Goal: Information Seeking & Learning: Find specific fact

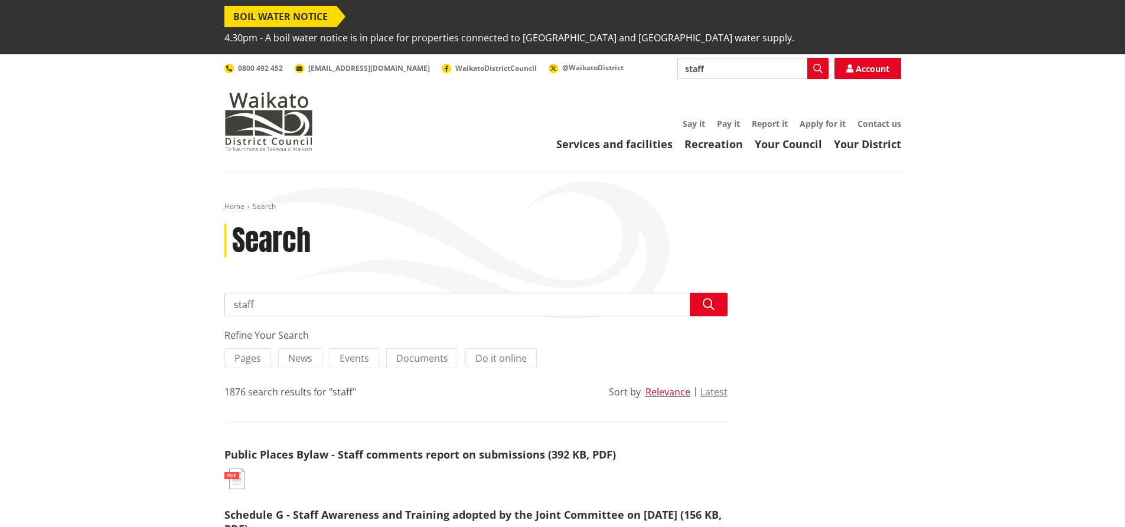
drag, startPoint x: 296, startPoint y: 283, endPoint x: 206, endPoint y: 281, distance: 89.8
type input "rates"
click at [709, 299] on icon "button" at bounding box center [709, 305] width 12 height 12
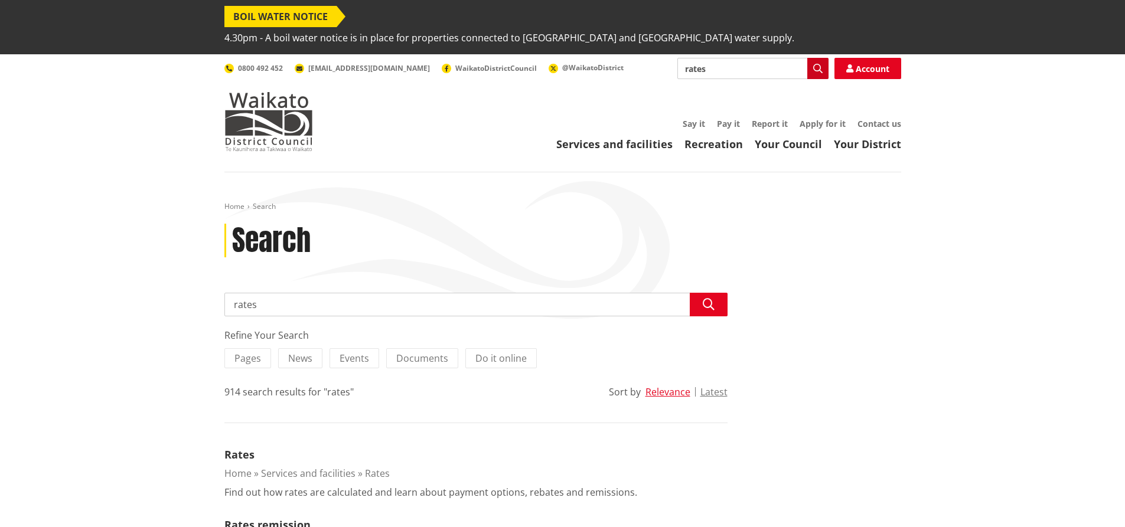
click at [815, 64] on icon "button" at bounding box center [817, 68] width 9 height 9
click at [562, 63] on span "@WaikatoDistrict" at bounding box center [592, 68] width 61 height 10
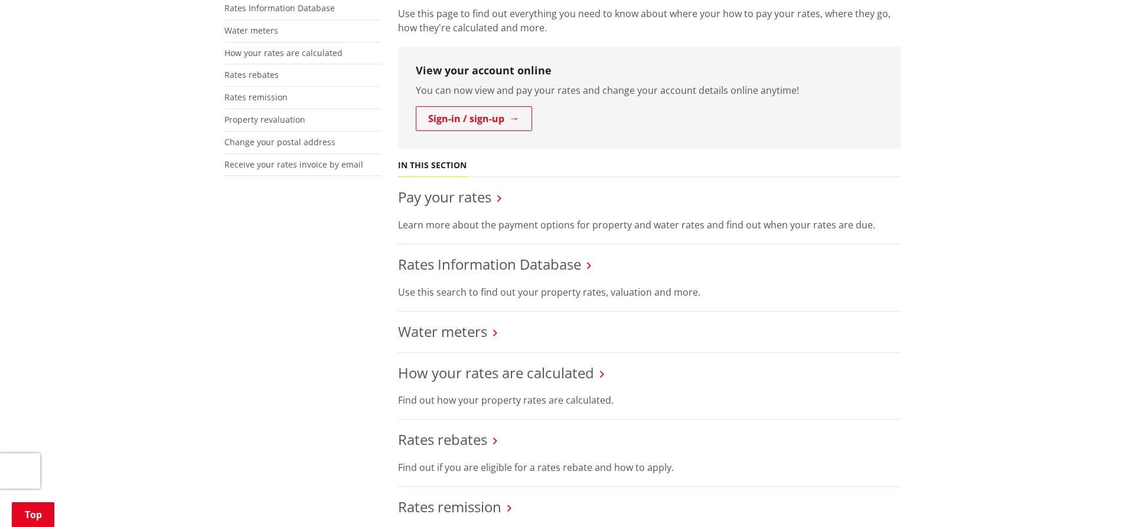
scroll to position [295, 0]
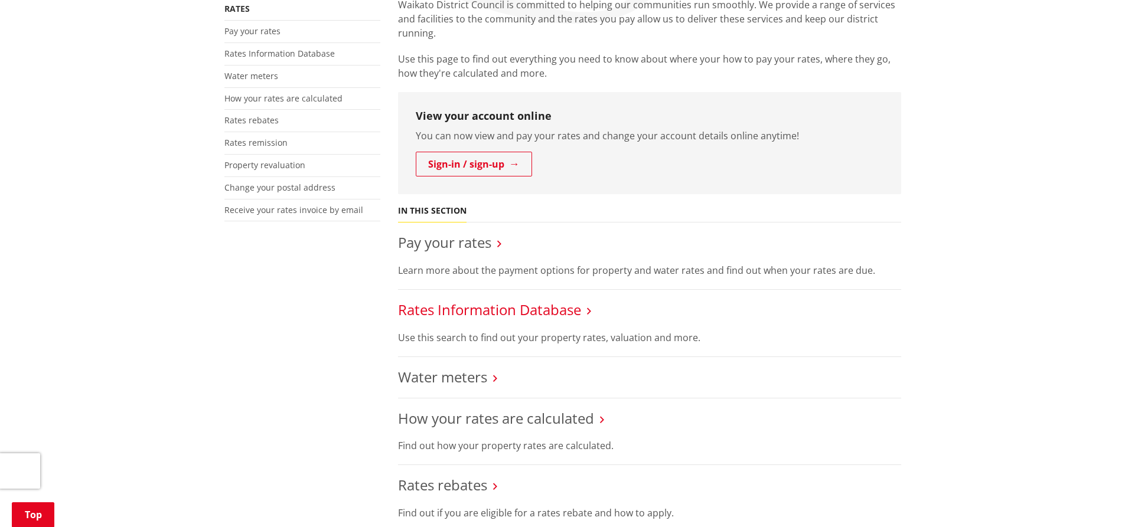
click at [491, 300] on link "Rates Information Database" at bounding box center [489, 309] width 183 height 19
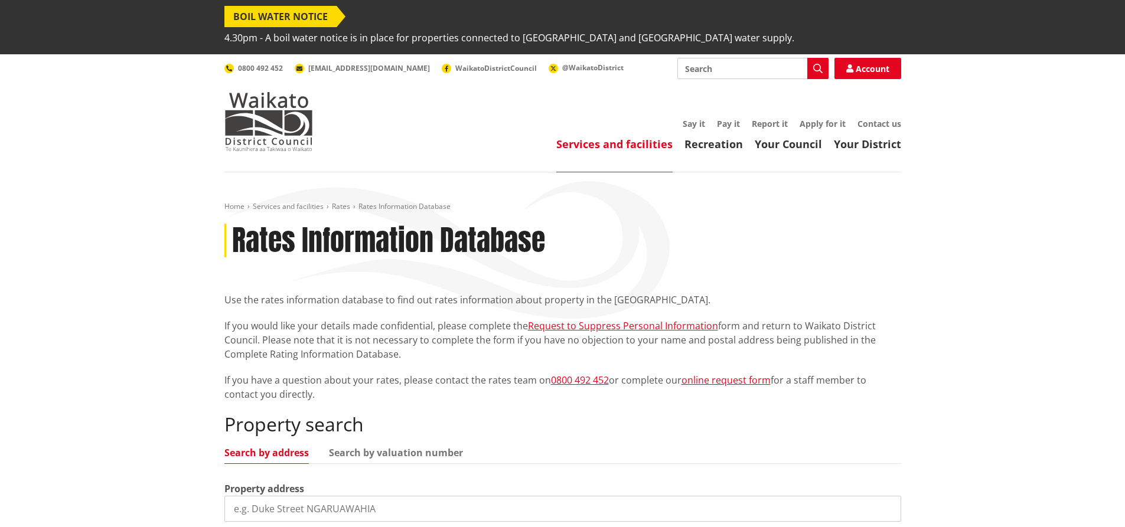
click at [375, 496] on input "search" at bounding box center [562, 509] width 677 height 26
